Goal: Task Accomplishment & Management: Use online tool/utility

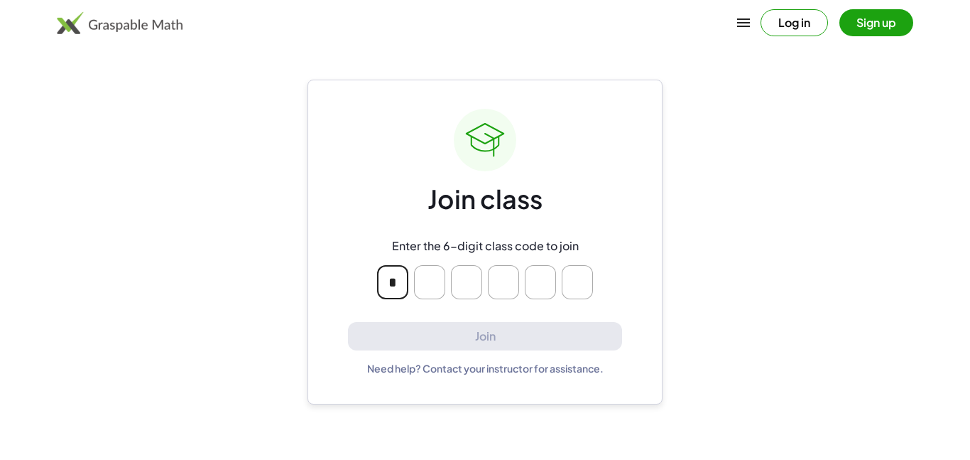
type input "*"
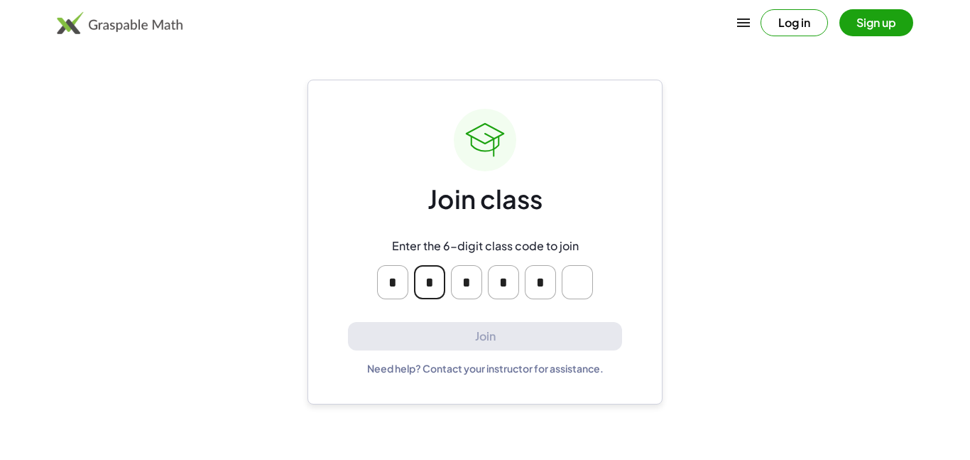
type input "*"
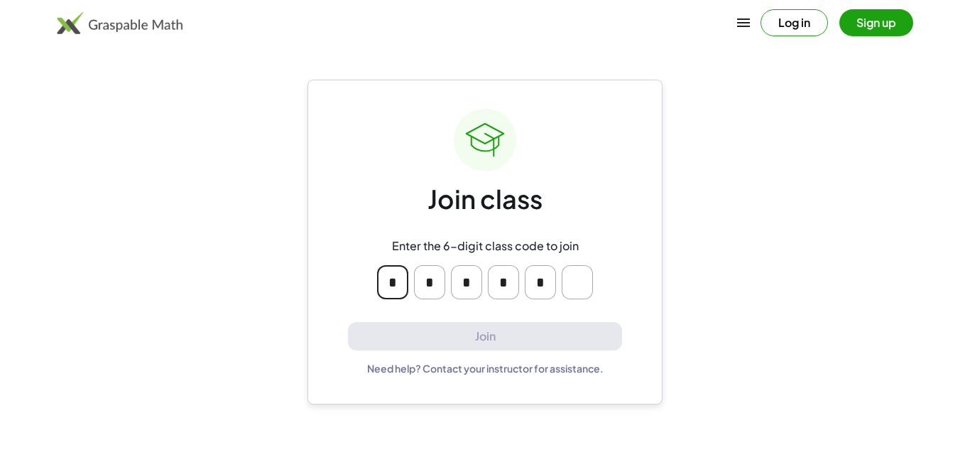
type input "*"
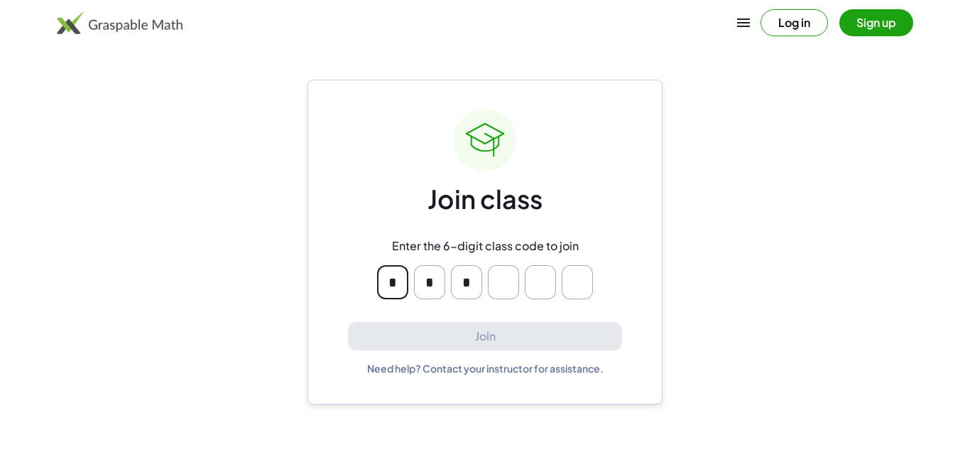
type input "*"
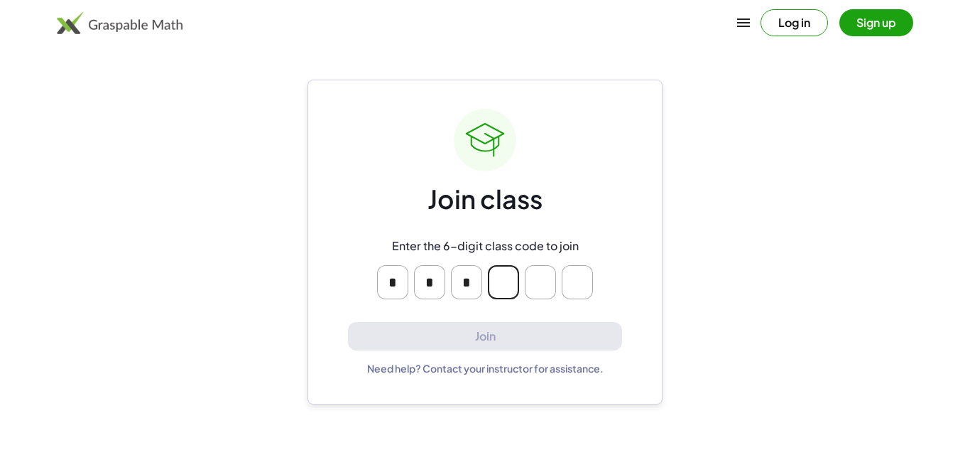
type input "*"
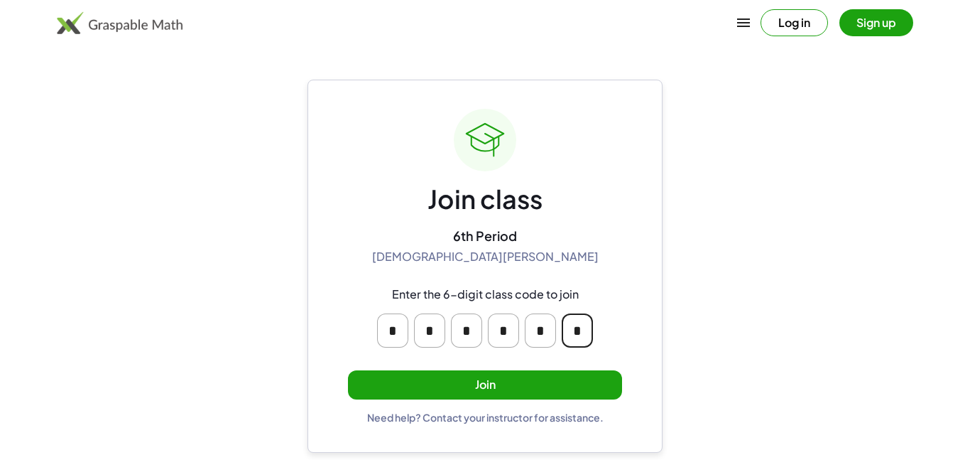
type input "*"
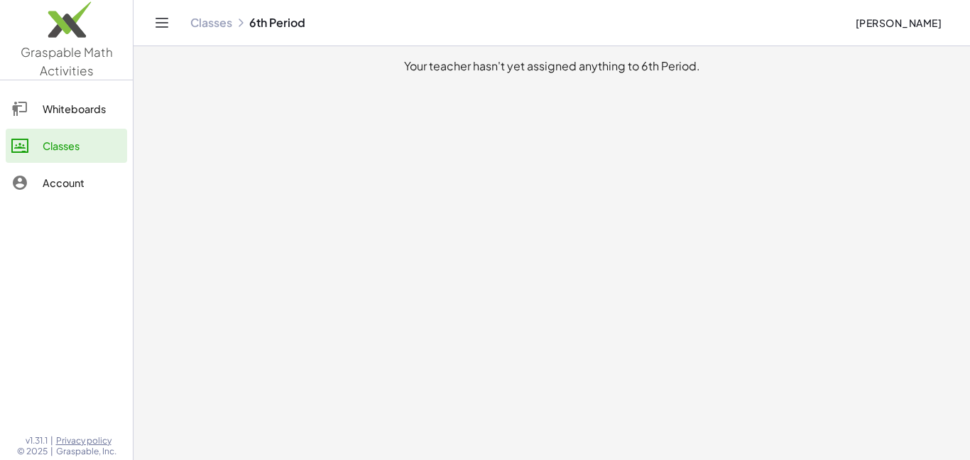
click at [70, 119] on link "Whiteboards" at bounding box center [66, 109] width 121 height 34
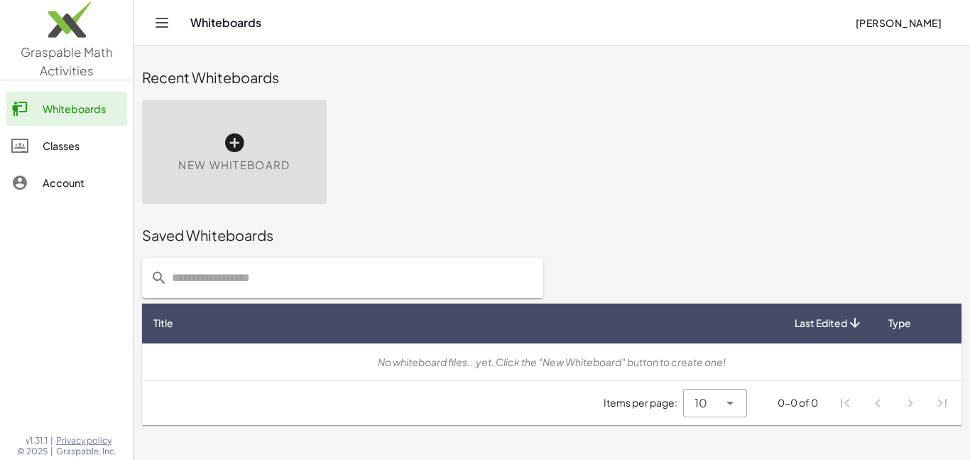
click at [41, 148] on div at bounding box center [26, 145] width 31 height 17
